Goal: Ask a question

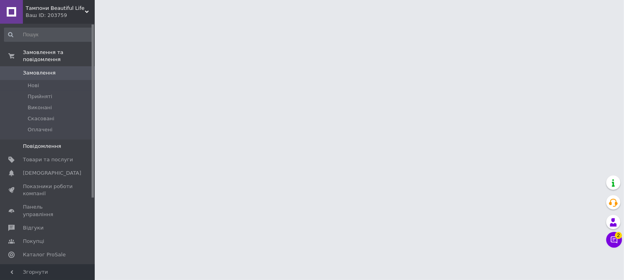
click at [62, 143] on span "Повідомлення" at bounding box center [48, 146] width 50 height 7
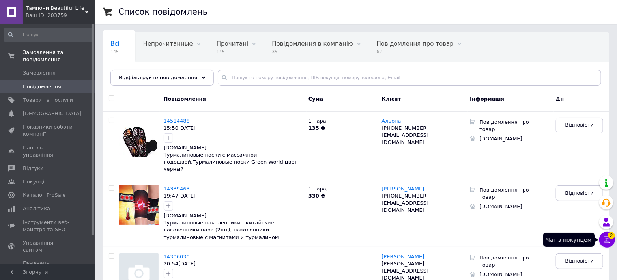
click at [609, 242] on icon at bounding box center [607, 240] width 7 height 7
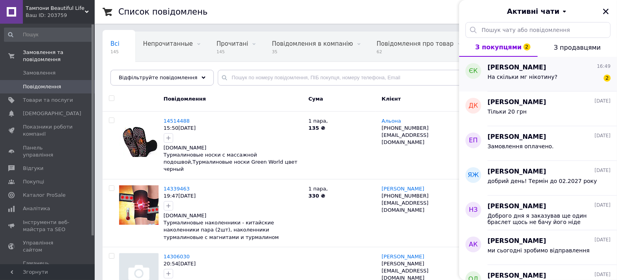
click at [532, 77] on span "На скільки мг нікотину?" at bounding box center [523, 77] width 70 height 6
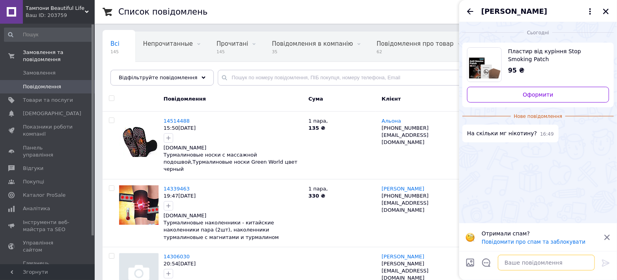
click at [512, 263] on textarea at bounding box center [546, 263] width 97 height 16
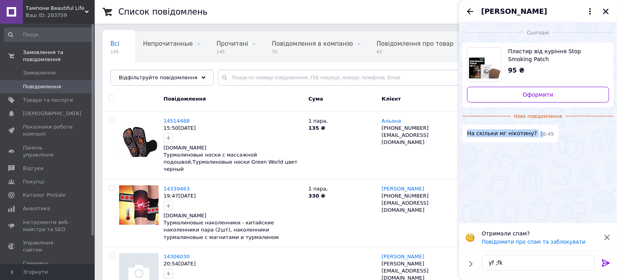
drag, startPoint x: 468, startPoint y: 133, endPoint x: 532, endPoint y: 131, distance: 64.0
click at [532, 131] on div "На скільки мг нікотину? 16:49" at bounding box center [511, 134] width 96 height 18
copy div "На скільки мг нікотину? 1"
click at [504, 268] on textarea "yf ;fk" at bounding box center [538, 263] width 113 height 16
drag, startPoint x: 485, startPoint y: 264, endPoint x: 480, endPoint y: 263, distance: 5.1
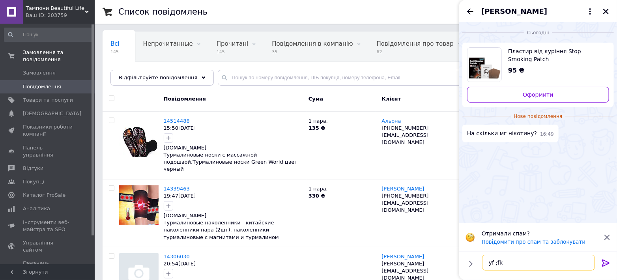
click at [480, 263] on div "yf ;fk yf ;fk" at bounding box center [538, 263] width 119 height 22
paste textarea "Нікотинові пластирі — 21 мг (максимальна добова доза), підходять для тих, хто к…"
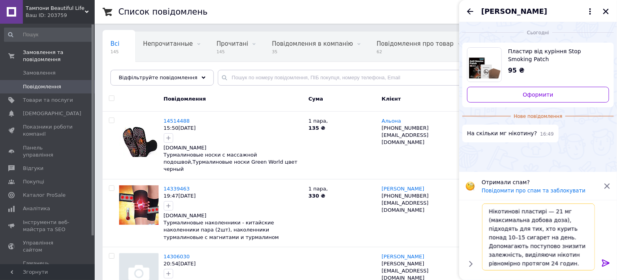
type textarea "Нікотинові пластирі — 21 мг (максимальна добова доза), підходять для тих, хто к…"
click at [603, 264] on icon at bounding box center [605, 263] width 7 height 7
